Goal: Obtain resource: Obtain resource

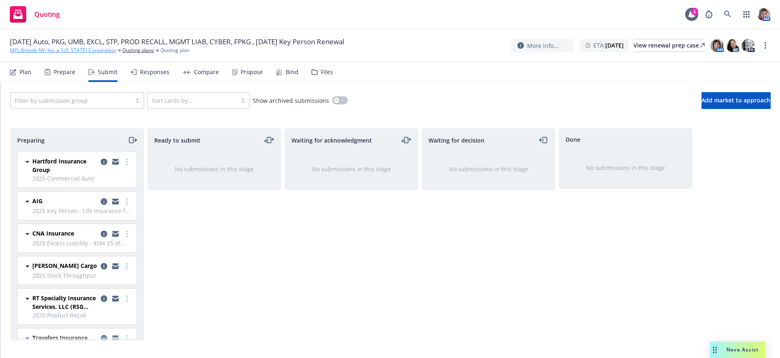
click at [27, 51] on link "MPL Brands NV, Inc. a [US_STATE] Corporation" at bounding box center [63, 50] width 106 height 7
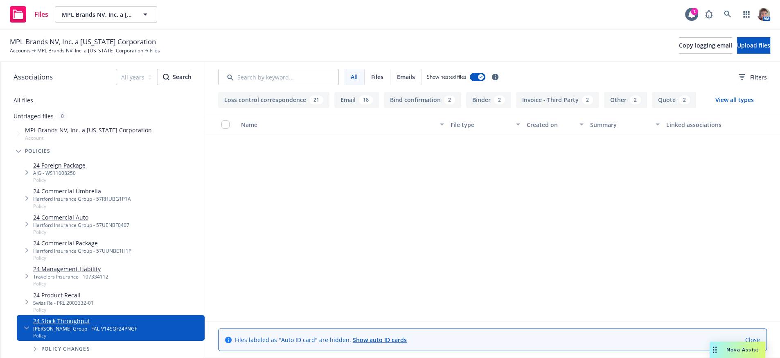
scroll to position [1734, 0]
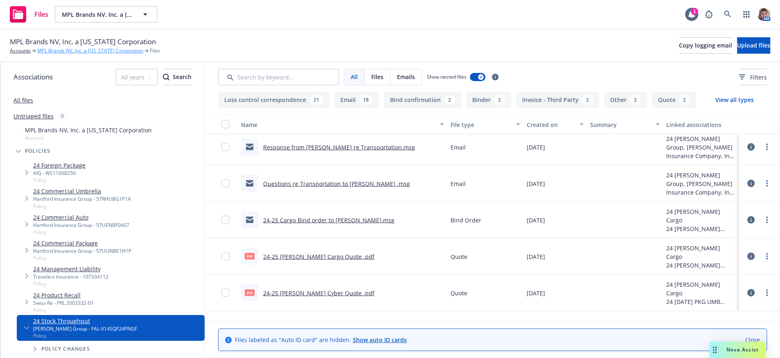
click at [49, 50] on link "MPL Brands NV, Inc. a [US_STATE] Corporation" at bounding box center [90, 50] width 106 height 7
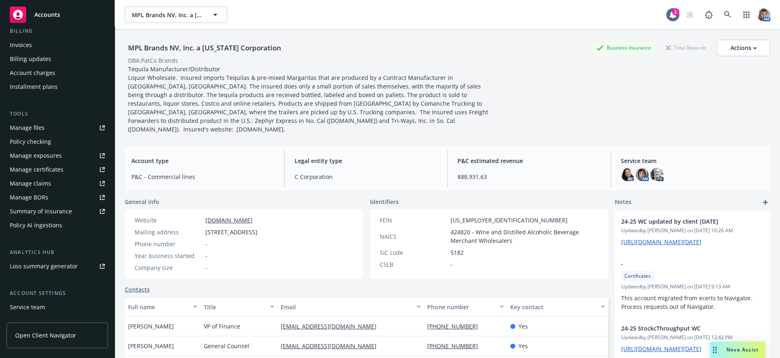
scroll to position [151, 0]
click at [70, 175] on link "Manage certificates" at bounding box center [57, 168] width 101 height 13
click at [36, 133] on div "Manage files" at bounding box center [27, 126] width 35 height 13
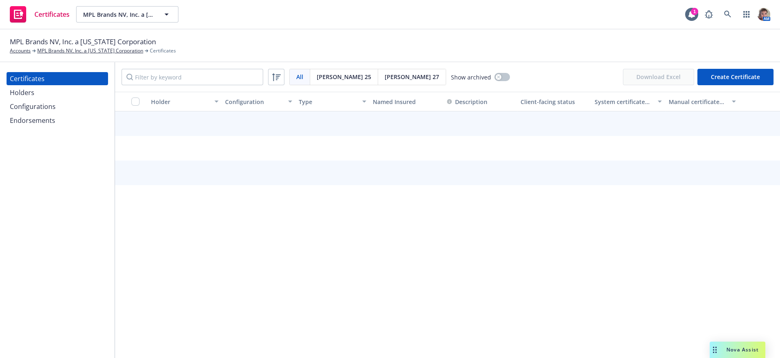
click at [25, 99] on div "Holders" at bounding box center [22, 92] width 25 height 13
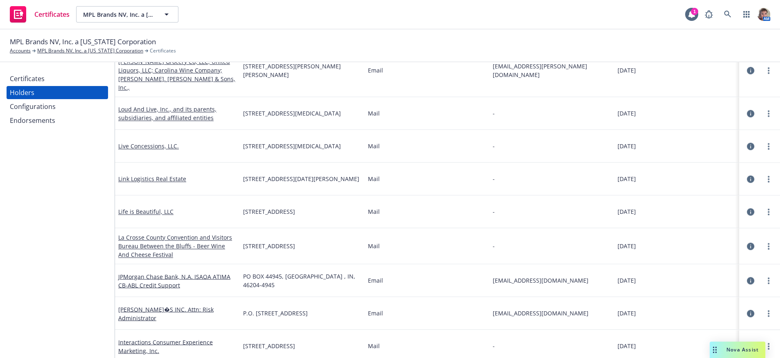
scroll to position [2005, 0]
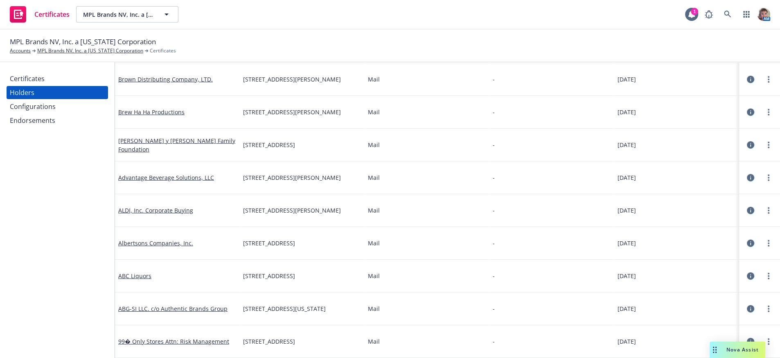
click at [50, 113] on div "Configurations" at bounding box center [33, 106] width 46 height 13
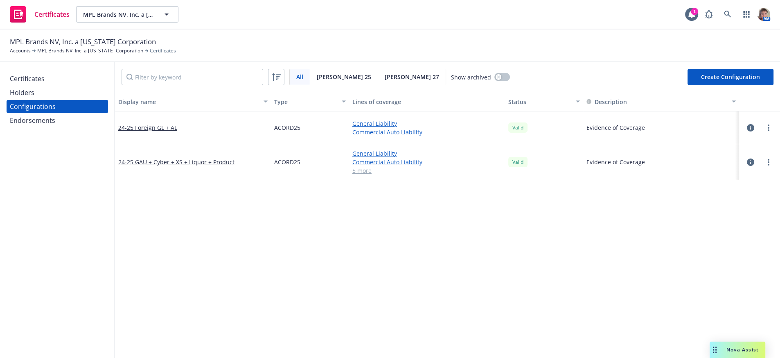
click at [49, 127] on div "Endorsements" at bounding box center [32, 120] width 45 height 13
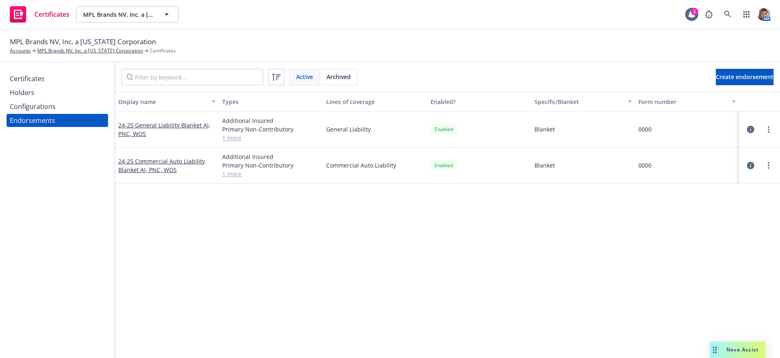
click at [304, 300] on div "Display name Types Lines of coverage Enabled? Specific/Blanket Form number 24-2…" at bounding box center [447, 246] width 665 height 309
click at [71, 52] on link "MPL Brands NV, Inc. a [US_STATE] Corporation" at bounding box center [90, 50] width 106 height 7
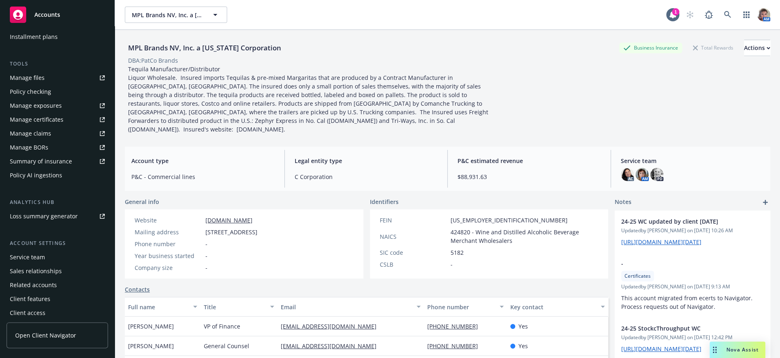
scroll to position [198, 0]
click at [50, 86] on link "Manage files" at bounding box center [57, 79] width 101 height 13
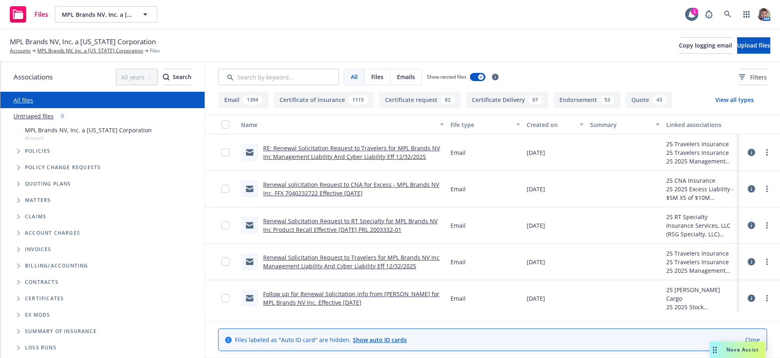
scroll to position [29, 0]
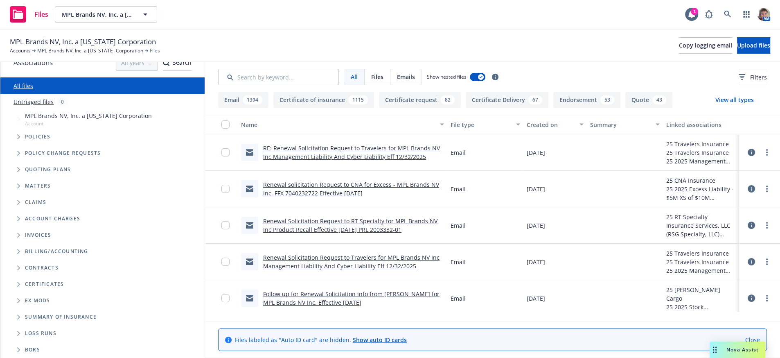
click at [18, 282] on span "Folder Tree Example" at bounding box center [18, 283] width 13 height 13
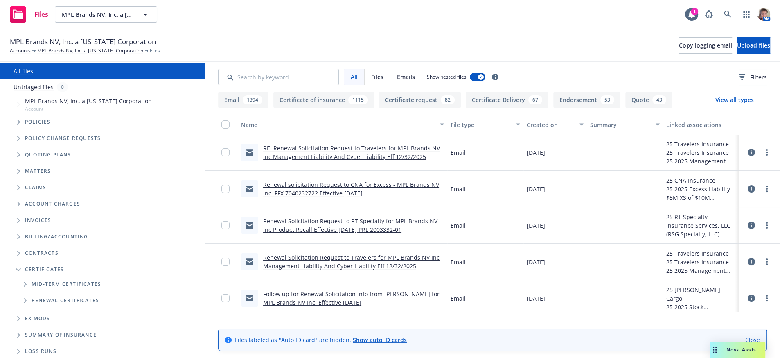
click at [27, 286] on icon "Folder Tree Example" at bounding box center [25, 284] width 3 height 5
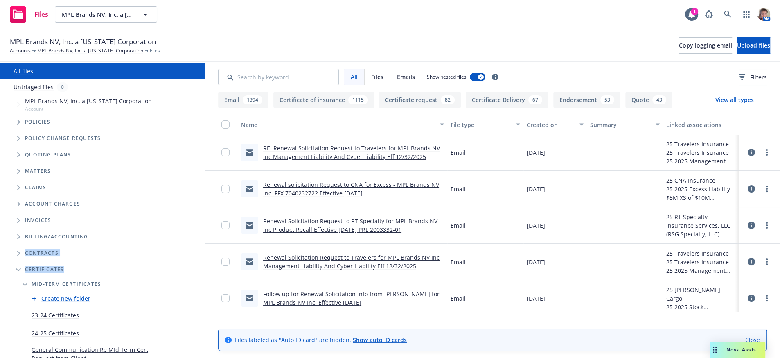
drag, startPoint x: 196, startPoint y: 249, endPoint x: 194, endPoint y: 275, distance: 25.5
click at [194, 275] on ul "Billing/Accounting Contracts Certificates Mid-term certificates Create new fold…" at bounding box center [102, 348] width 204 height 240
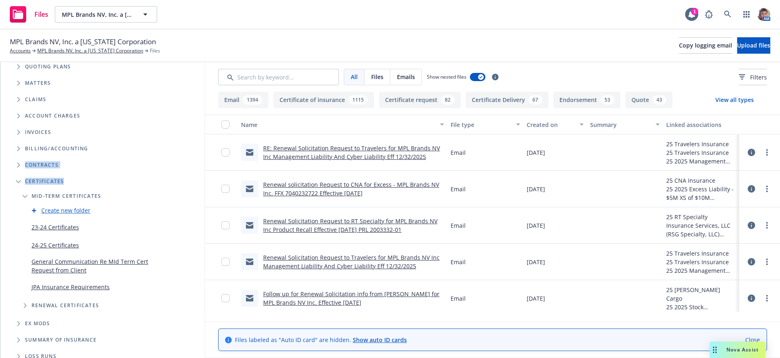
scroll to position [127, 0]
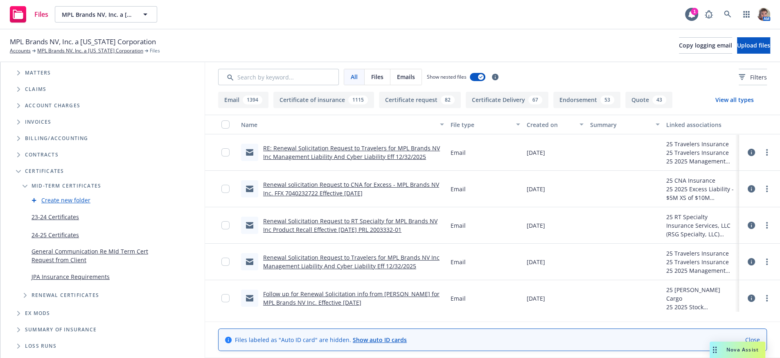
click at [91, 264] on link "General Communication Re MId Term Cert Request from Client" at bounding box center [97, 255] width 131 height 17
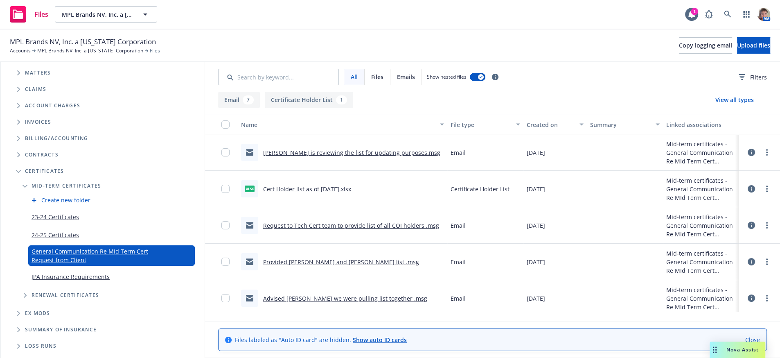
click at [315, 193] on link "Cert Holder lIst as of 6.23.25.xlsx" at bounding box center [307, 189] width 88 height 8
